Goal: Task Accomplishment & Management: Use online tool/utility

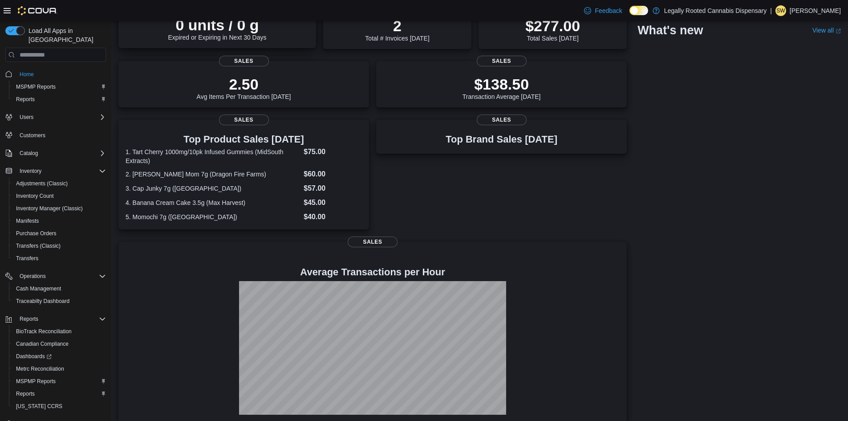
scroll to position [150, 0]
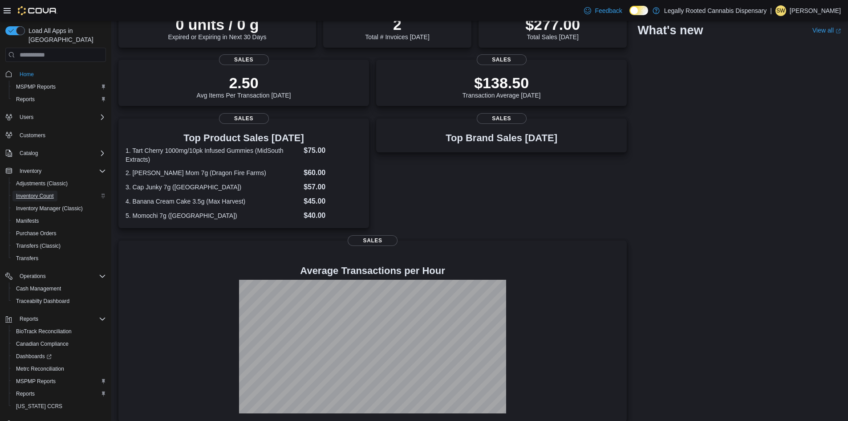
click at [47, 192] on span "Inventory Count" at bounding box center [35, 195] width 38 height 7
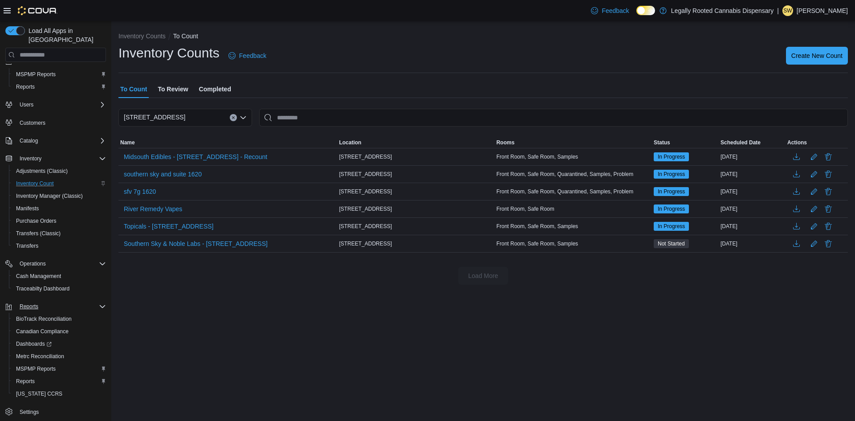
scroll to position [16, 0]
click at [43, 189] on span "Inventory Manager (Classic)" at bounding box center [49, 192] width 67 height 7
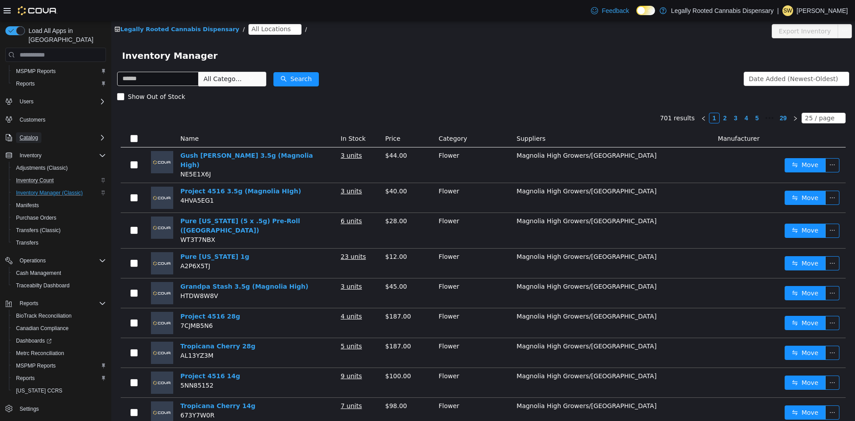
click at [29, 132] on span "Catalog" at bounding box center [29, 137] width 18 height 11
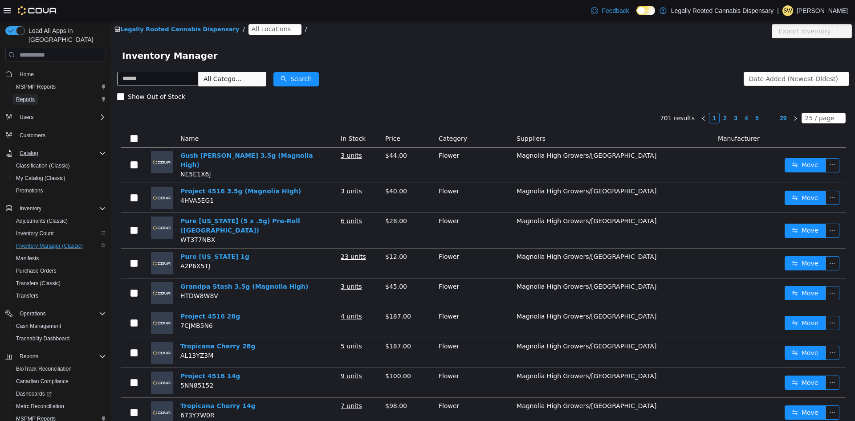
click at [28, 95] on span "Reports" at bounding box center [25, 99] width 19 height 11
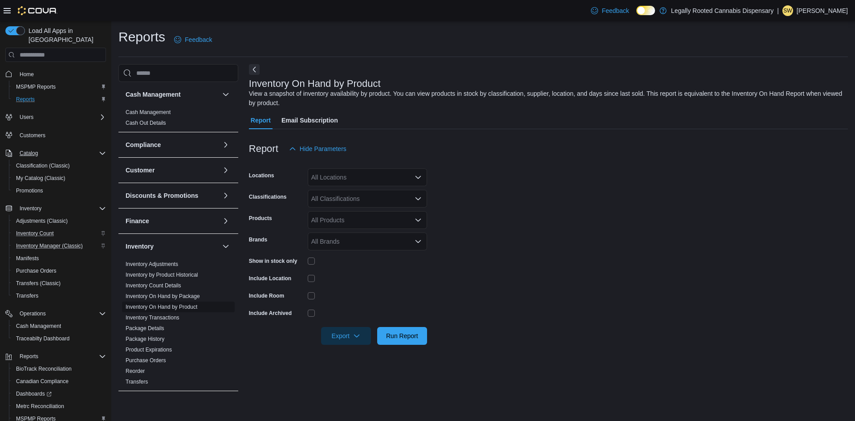
click at [161, 305] on link "Inventory On Hand by Product" at bounding box center [162, 307] width 72 height 6
click at [351, 176] on div "All Locations" at bounding box center [367, 177] width 119 height 18
click at [350, 204] on span "1800 6th Street" at bounding box center [357, 205] width 61 height 9
click at [464, 212] on form "Locations 1800 6th Street Classifications All Classifications Products All Prod…" at bounding box center [548, 251] width 599 height 187
click at [418, 199] on icon "Open list of options" at bounding box center [417, 198] width 7 height 7
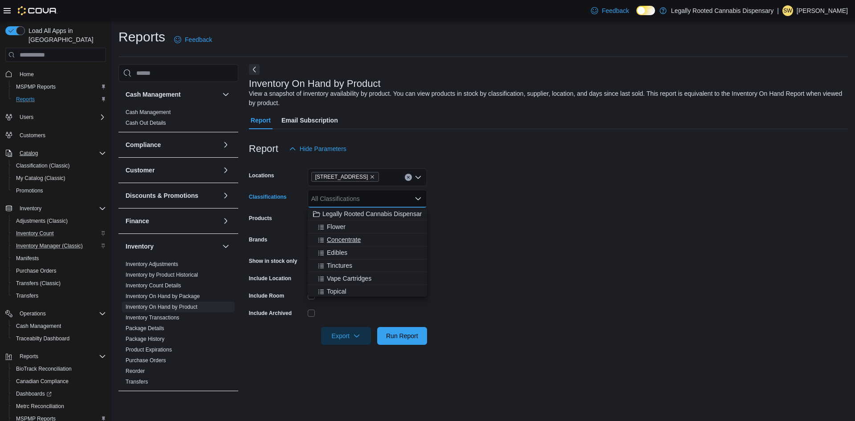
click at [349, 240] on span "Concentrate" at bounding box center [344, 239] width 34 height 9
click at [446, 231] on form "Locations 1800 6th Street Classifications Concentrate Combo box. Selected. Conc…" at bounding box center [548, 251] width 599 height 187
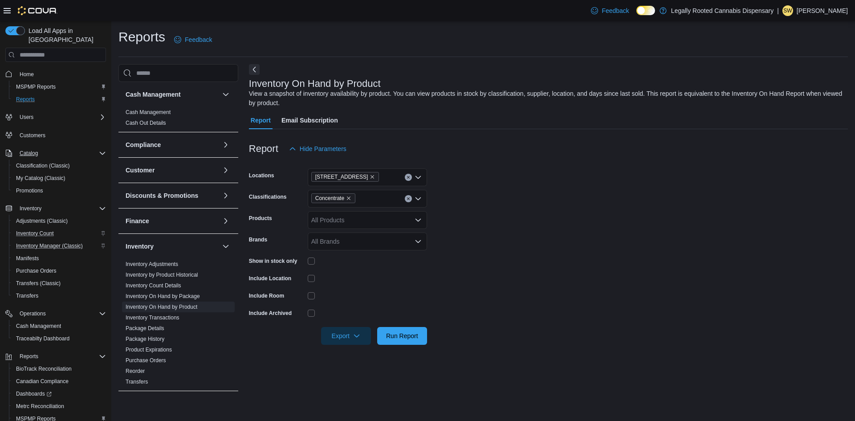
click at [417, 221] on icon "Open list of options" at bounding box center [417, 220] width 5 height 3
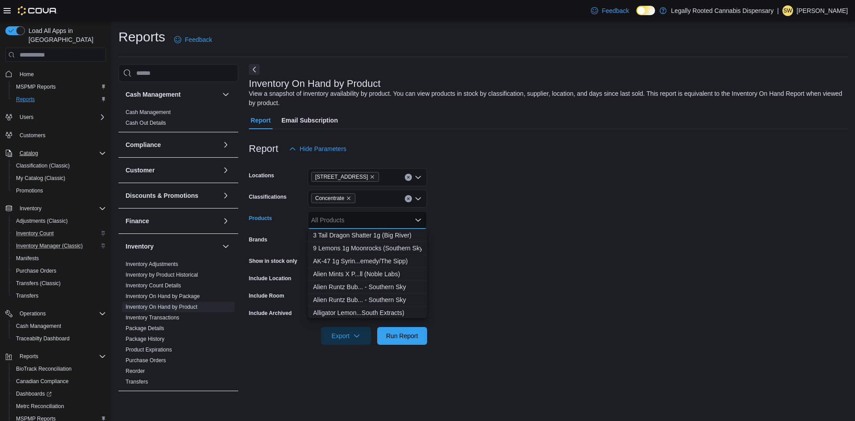
click at [417, 221] on icon "Close list of options" at bounding box center [417, 220] width 5 height 3
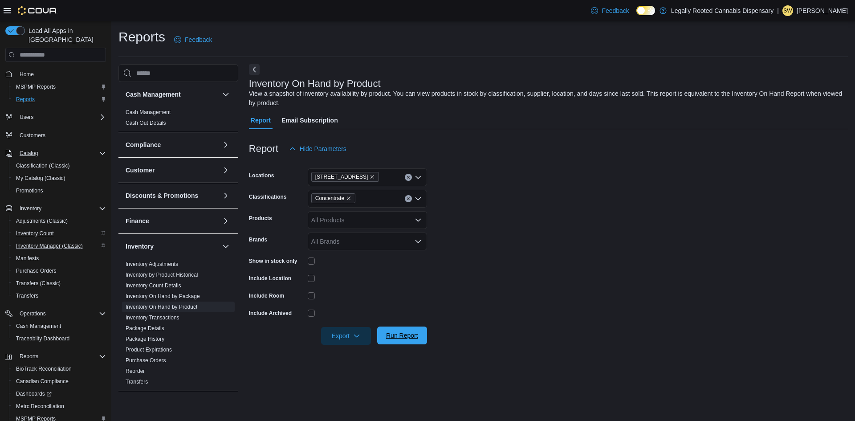
click at [388, 333] on span "Run Report" at bounding box center [402, 335] width 32 height 9
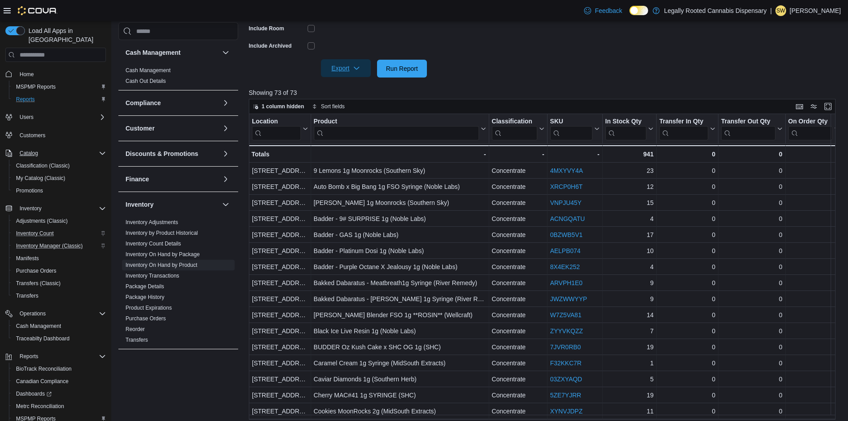
click at [362, 70] on span "Export" at bounding box center [345, 68] width 39 height 18
click at [360, 82] on button "Export to Excel" at bounding box center [347, 86] width 51 height 18
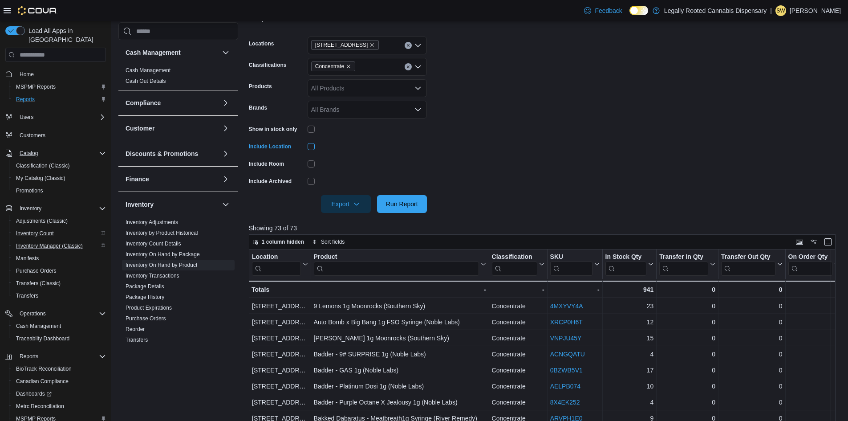
scroll to position [89, 0]
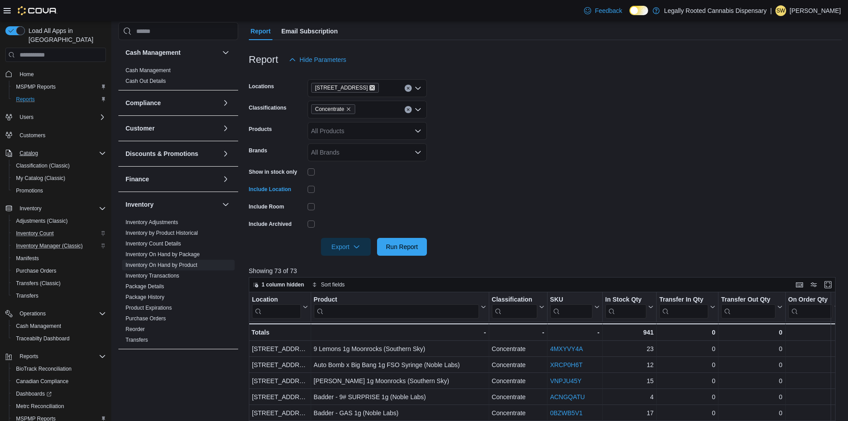
click at [369, 89] on icon "Remove 1800 6th Street from selection in this group" at bounding box center [371, 87] width 5 height 5
click at [381, 102] on span "Legally Rooted Cannabis Dispensary" at bounding box center [373, 103] width 102 height 9
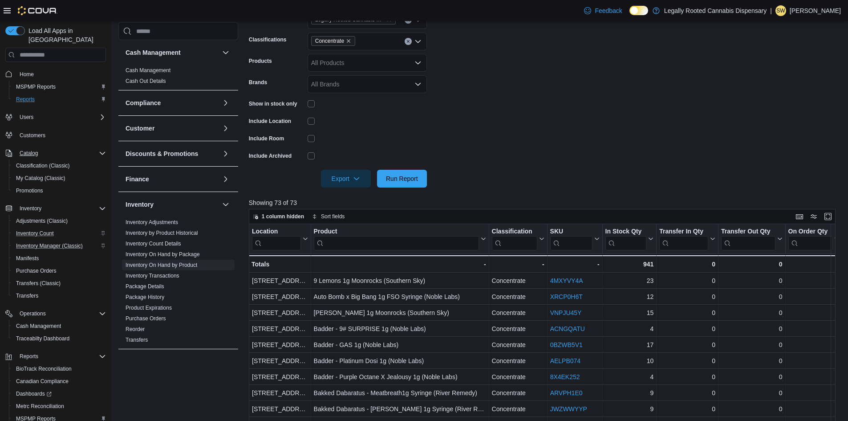
scroll to position [178, 0]
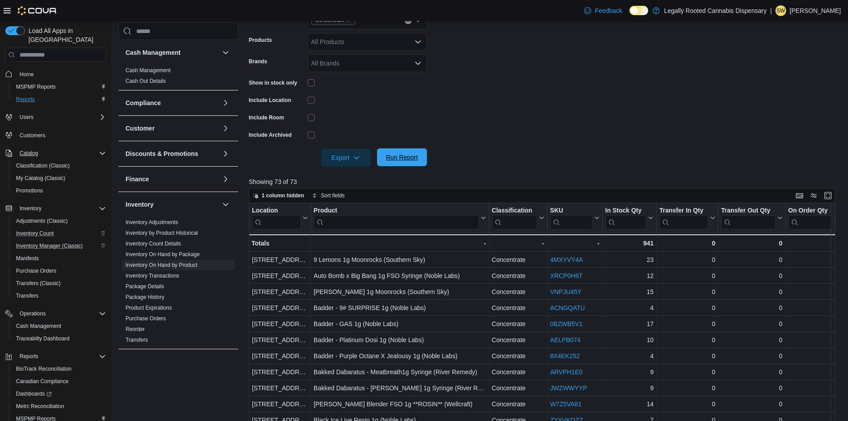
click at [394, 158] on span "Run Report" at bounding box center [402, 157] width 32 height 9
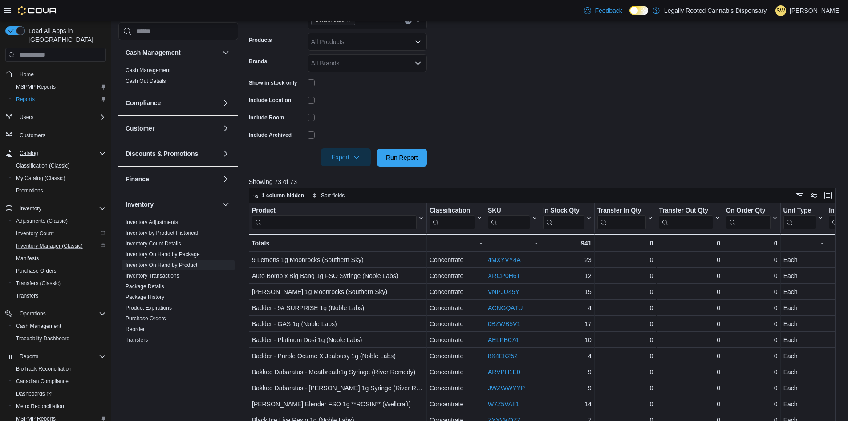
click at [337, 158] on span "Export" at bounding box center [345, 157] width 39 height 18
click at [345, 175] on span "Export to Excel" at bounding box center [347, 175] width 40 height 7
click at [2, 379] on div "Load All Apps in New Hub Home MSPMP Reports Reports Users Customers Catalog Cla…" at bounding box center [56, 232] width 108 height 419
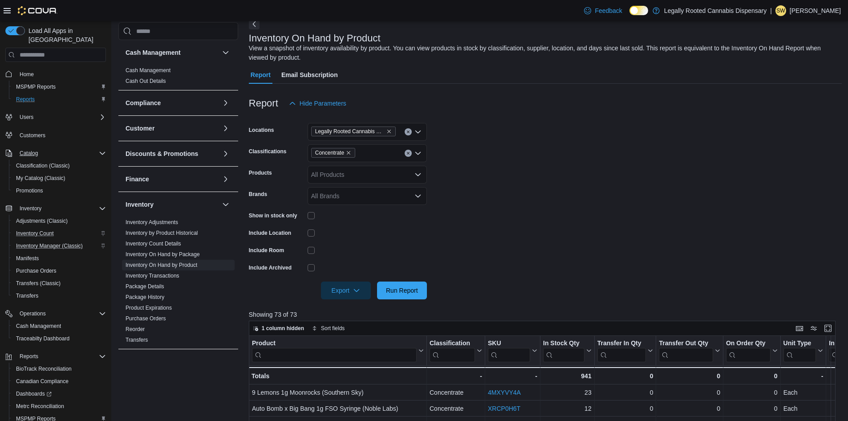
scroll to position [45, 0]
click at [408, 155] on icon "Clear input" at bounding box center [408, 154] width 2 height 2
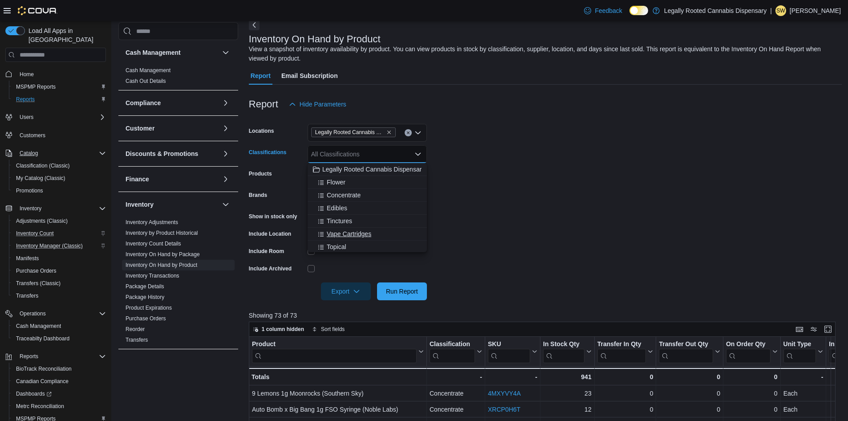
click at [351, 233] on span "Vape Cartridges" at bounding box center [349, 233] width 45 height 9
click at [477, 230] on form "Locations Legally Rooted Cannabis Dispensary Classifications Vape Cartridges Co…" at bounding box center [545, 206] width 593 height 187
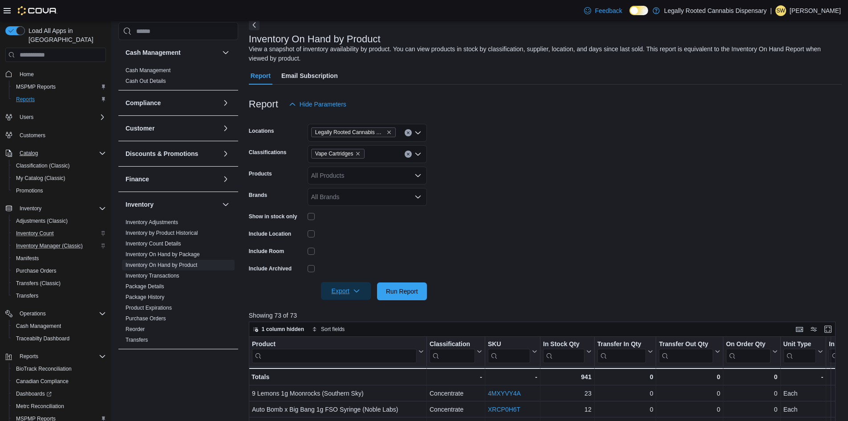
click at [342, 293] on span "Export" at bounding box center [345, 291] width 39 height 18
click at [352, 308] on span "Export to Excel" at bounding box center [347, 308] width 40 height 7
